Goal: Transaction & Acquisition: Book appointment/travel/reservation

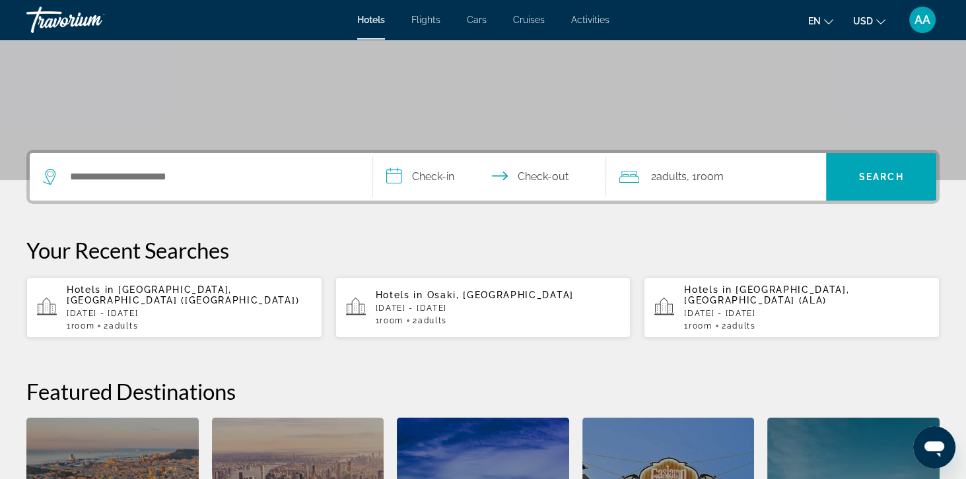
scroll to position [220, 0]
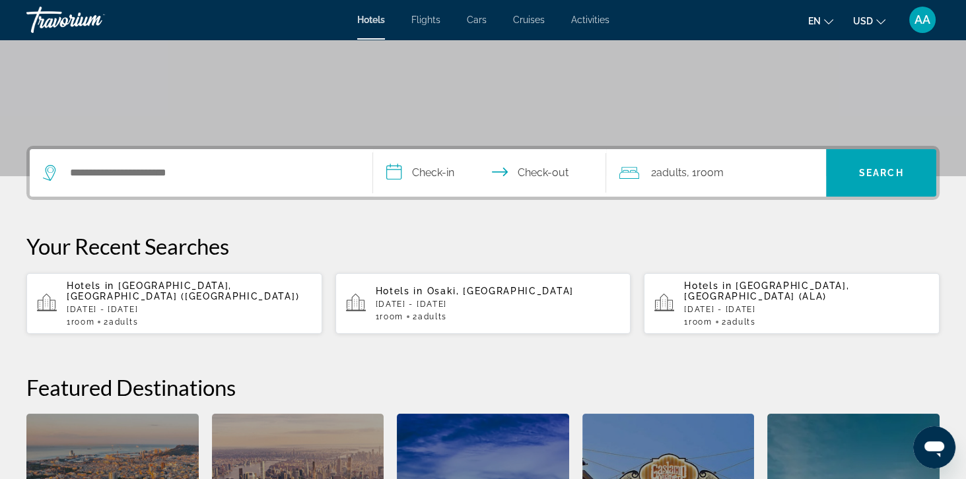
click at [104, 305] on p "[DATE] - [DATE]" at bounding box center [189, 309] width 245 height 9
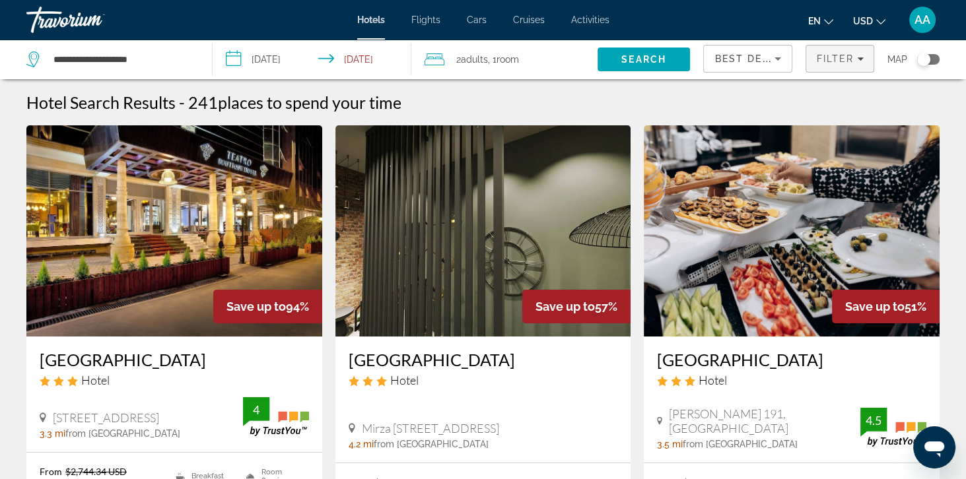
click at [828, 52] on span "Filters" at bounding box center [839, 59] width 67 height 32
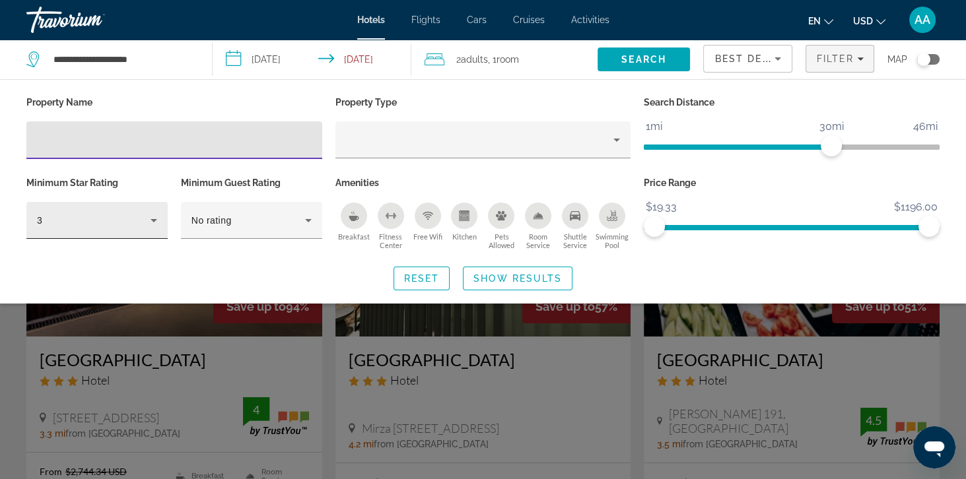
click at [112, 220] on div "3" at bounding box center [94, 221] width 114 height 16
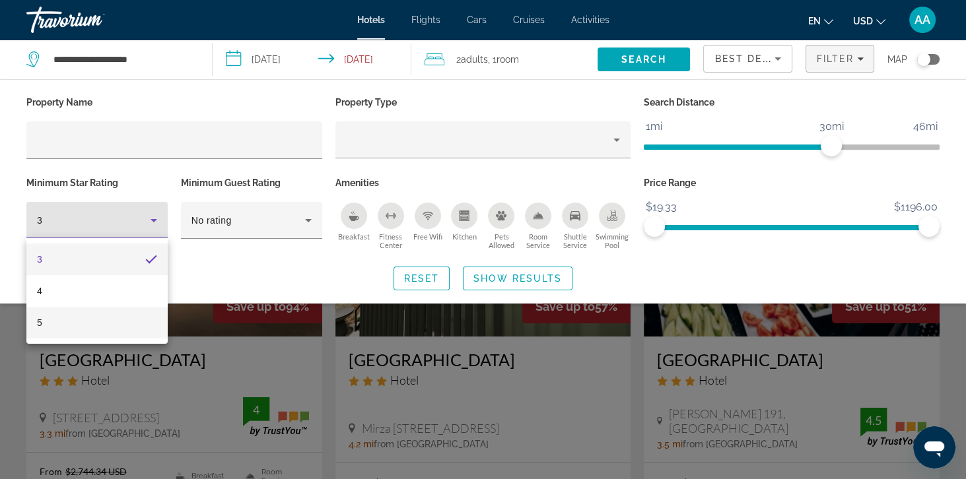
click at [96, 334] on mat-option "5" at bounding box center [96, 323] width 141 height 32
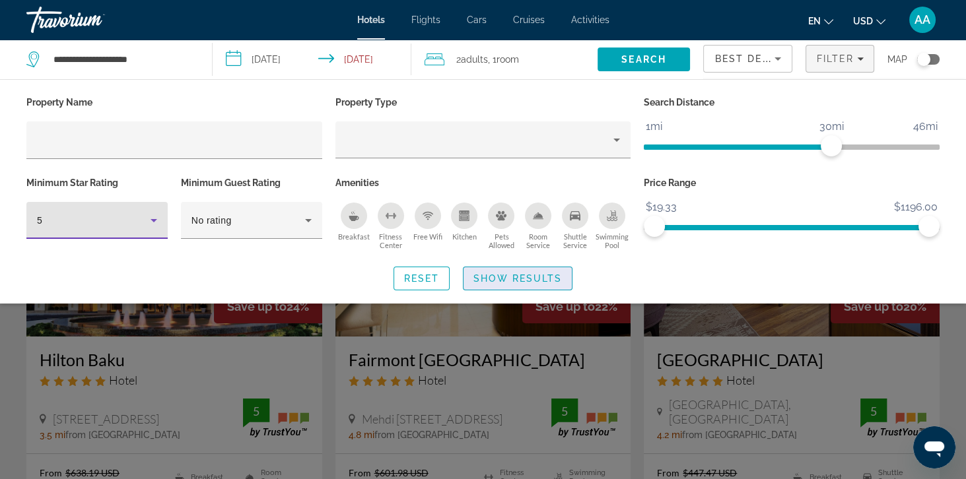
click at [529, 285] on span "Search widget" at bounding box center [518, 279] width 108 height 32
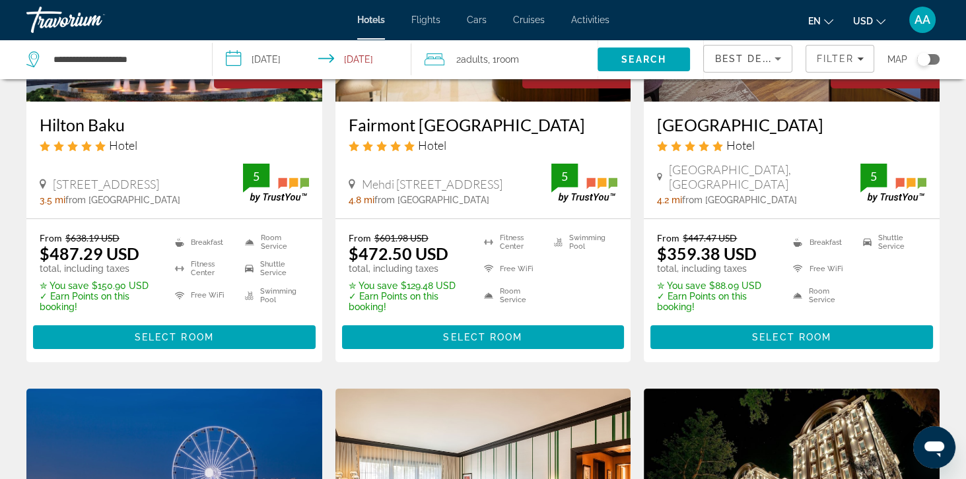
scroll to position [239, 0]
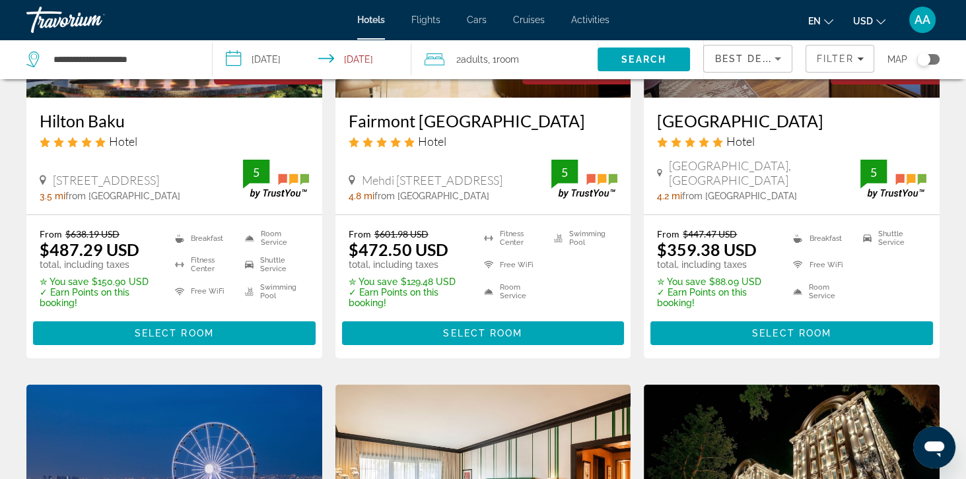
click at [409, 264] on p "total, including taxes" at bounding box center [408, 265] width 119 height 11
click at [412, 230] on del "$601.98 USD" at bounding box center [401, 234] width 54 height 11
click at [405, 260] on p "total, including taxes" at bounding box center [408, 265] width 119 height 11
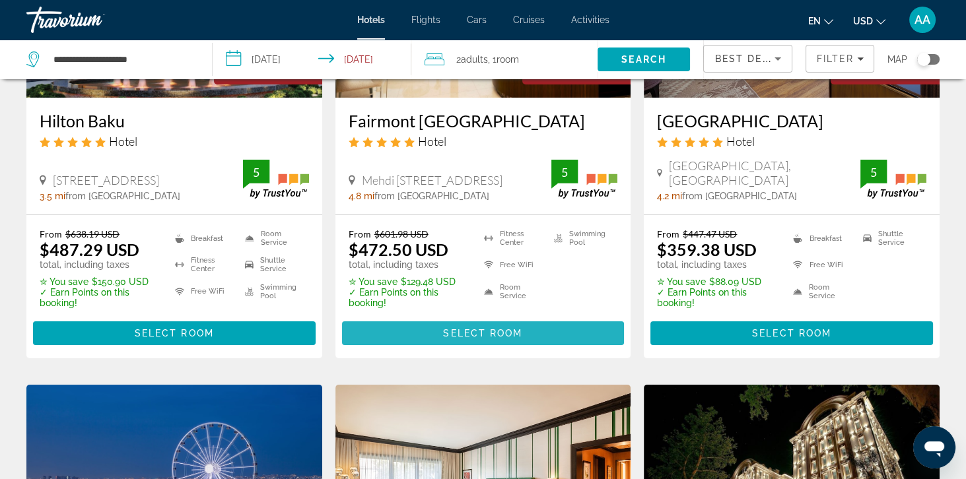
click at [474, 328] on span "Select Room" at bounding box center [482, 333] width 79 height 11
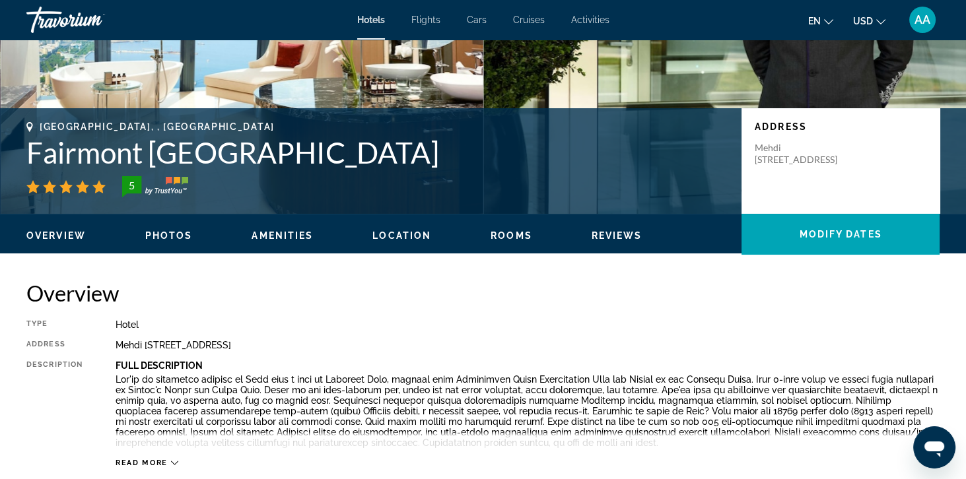
scroll to position [221, 0]
